Goal: Information Seeking & Learning: Learn about a topic

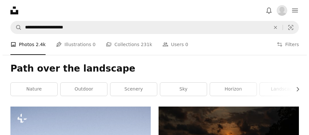
scroll to position [10330, 0]
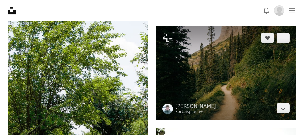
click at [243, 82] on img at bounding box center [226, 72] width 140 height 93
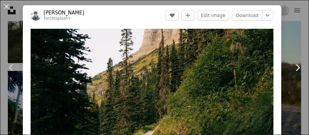
click at [289, 50] on link "Chevron right" at bounding box center [297, 67] width 23 height 63
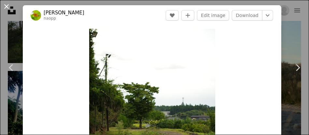
click at [7, 6] on button "An X shape" at bounding box center [7, 7] width 8 height 8
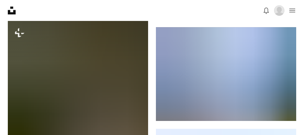
drag, startPoint x: 62, startPoint y: 11, endPoint x: 112, endPoint y: 2, distance: 51.6
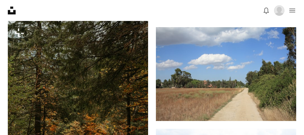
click at [112, 2] on nav "Unsplash logo Unsplash Home A photo Pen Tool A stack of folders Download Bell n…" at bounding box center [152, 10] width 304 height 21
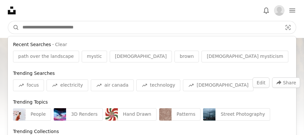
click at [51, 29] on input "Find visuals sitewide" at bounding box center [149, 27] width 261 height 12
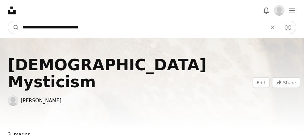
type input "**********"
click button "A magnifying glass" at bounding box center [13, 27] width 11 height 12
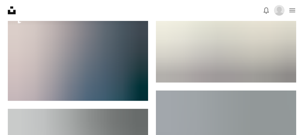
scroll to position [3961, 0]
